Goal: Navigation & Orientation: Find specific page/section

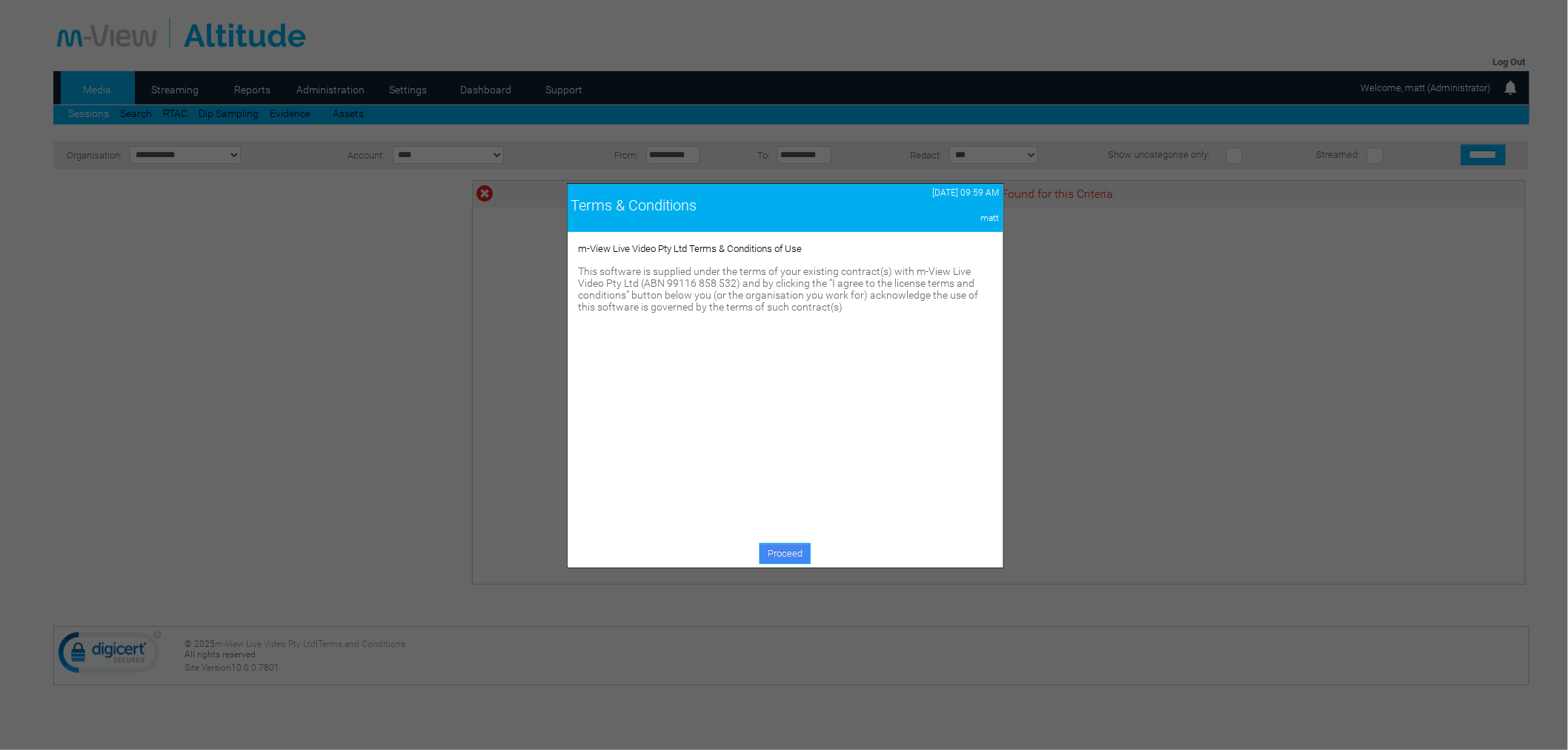
click at [795, 557] on link "Proceed" at bounding box center [785, 554] width 51 height 21
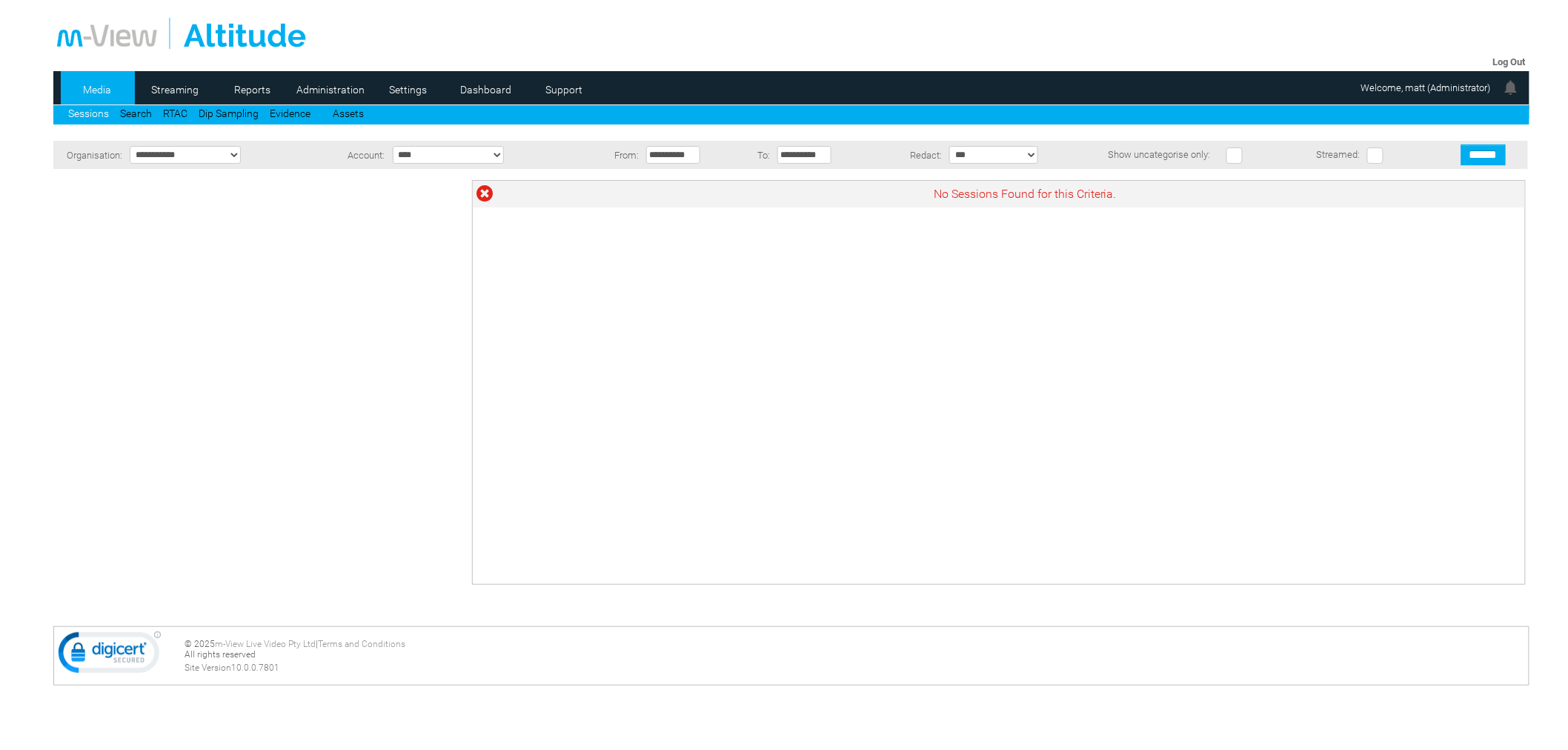
click at [482, 90] on link "Dashboard" at bounding box center [486, 90] width 72 height 22
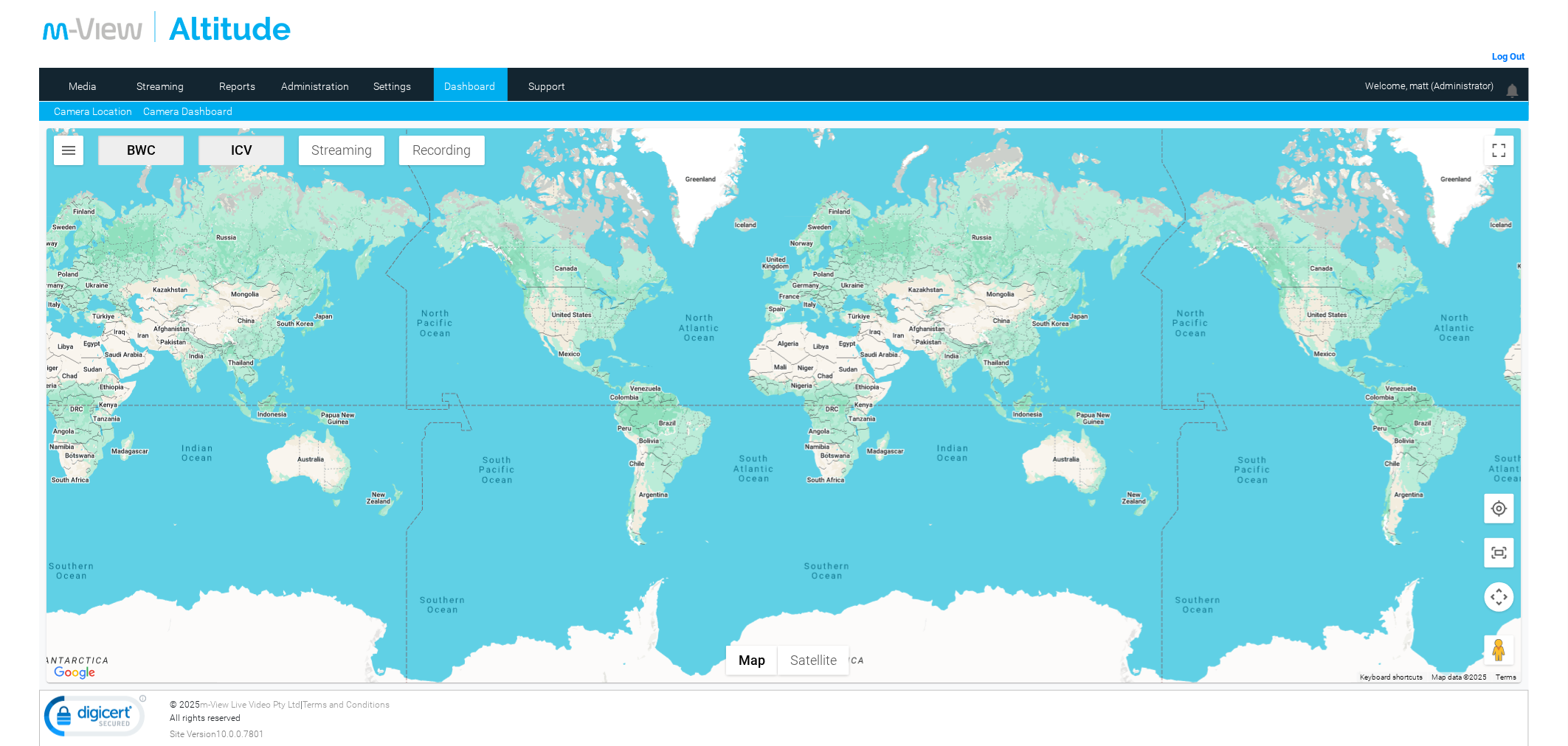
click at [186, 107] on link "Camera Dashboard" at bounding box center [187, 111] width 89 height 15
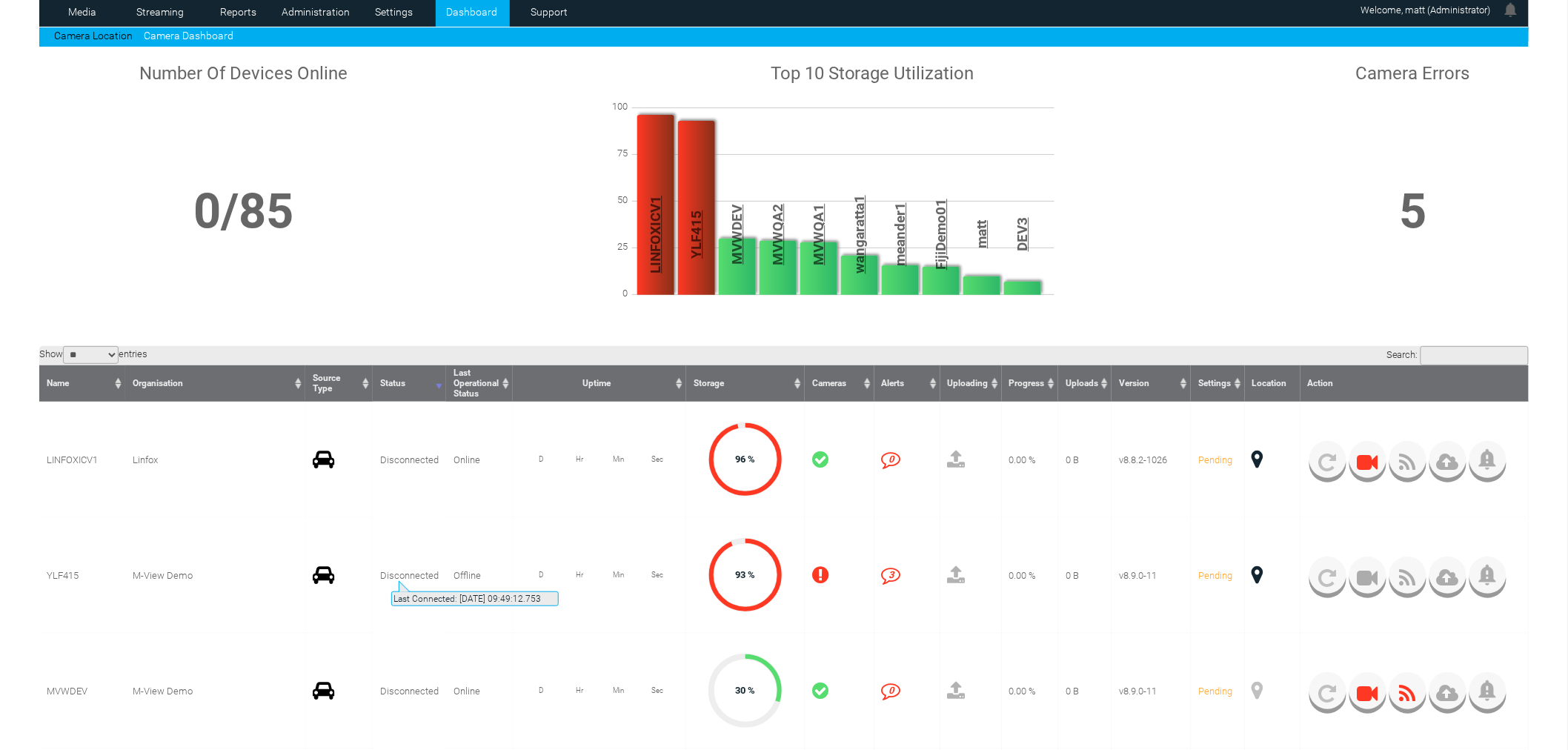
scroll to position [137, 0]
